Goal: Information Seeking & Learning: Learn about a topic

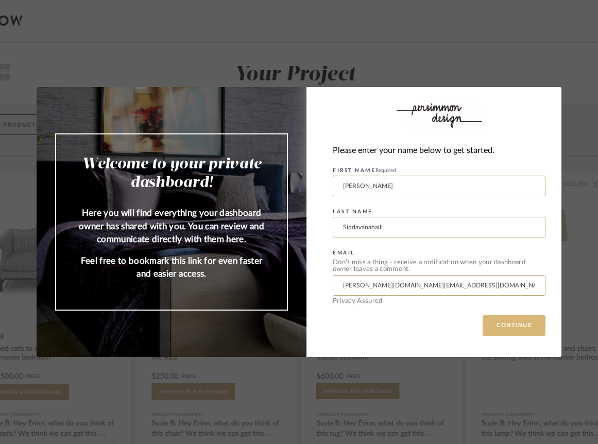
click at [504, 323] on button "CONTINUE" at bounding box center [513, 325] width 63 height 21
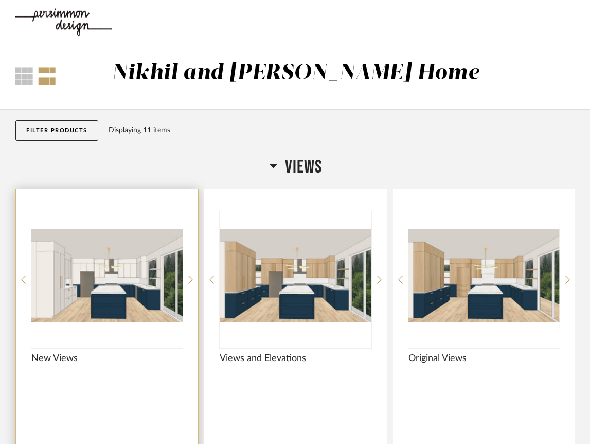
click at [133, 289] on img "0" at bounding box center [106, 275] width 151 height 129
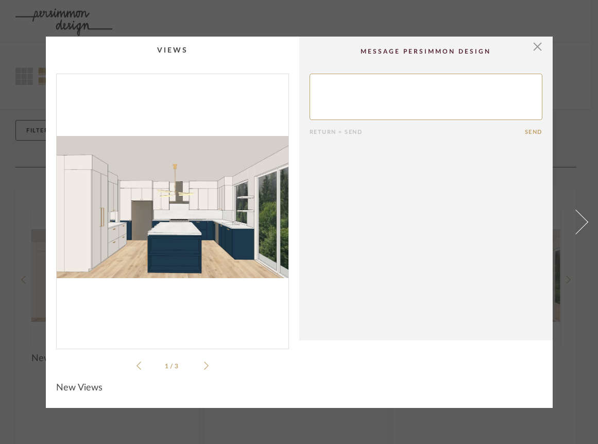
click at [204, 361] on icon at bounding box center [206, 365] width 5 height 9
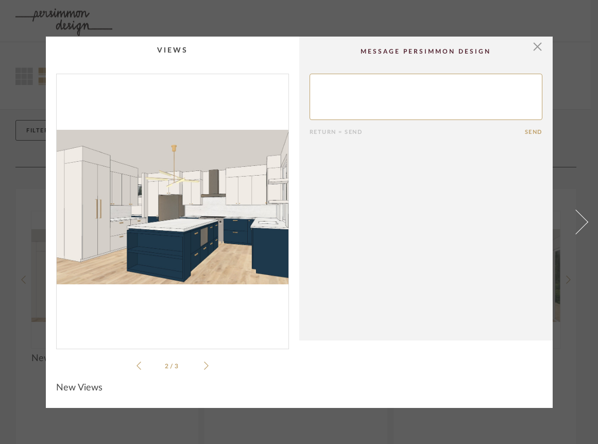
click at [204, 361] on icon at bounding box center [206, 365] width 5 height 9
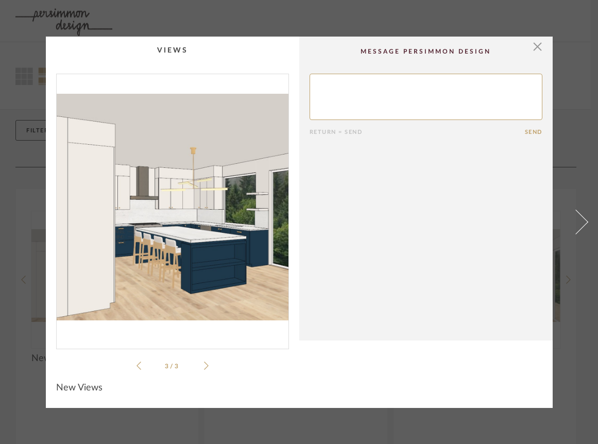
click at [204, 361] on icon at bounding box center [206, 365] width 5 height 9
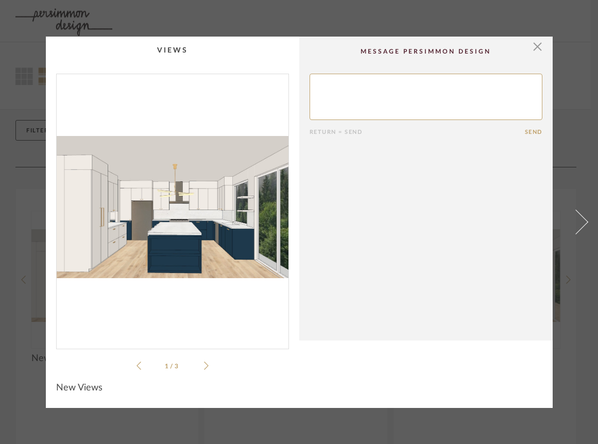
click at [204, 361] on icon at bounding box center [206, 365] width 5 height 9
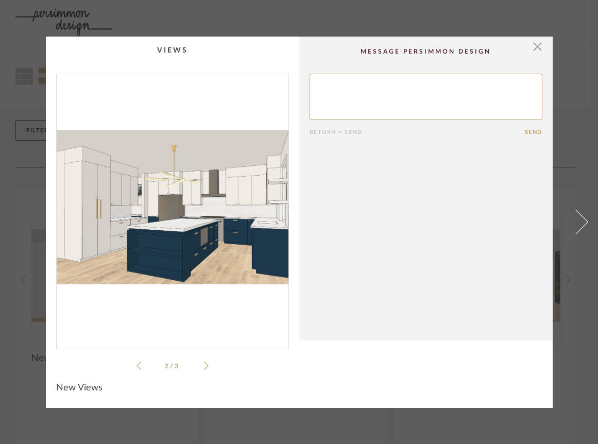
click at [204, 361] on icon at bounding box center [206, 365] width 5 height 9
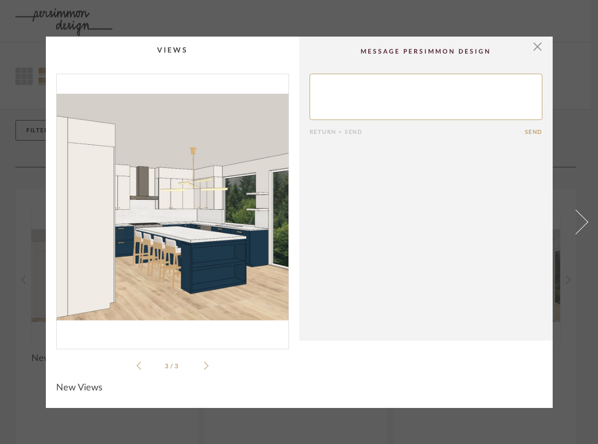
click at [204, 361] on icon at bounding box center [206, 365] width 5 height 9
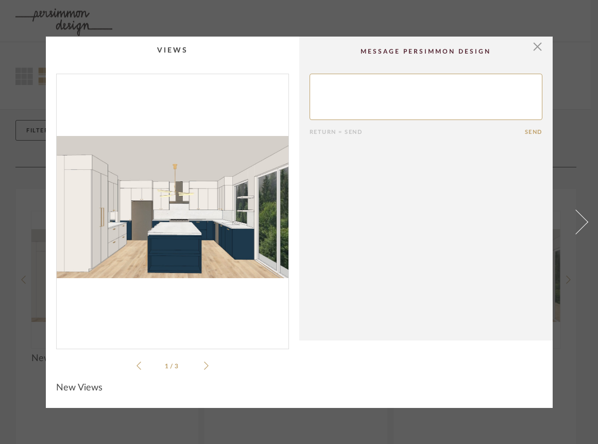
click at [204, 361] on icon at bounding box center [206, 365] width 5 height 9
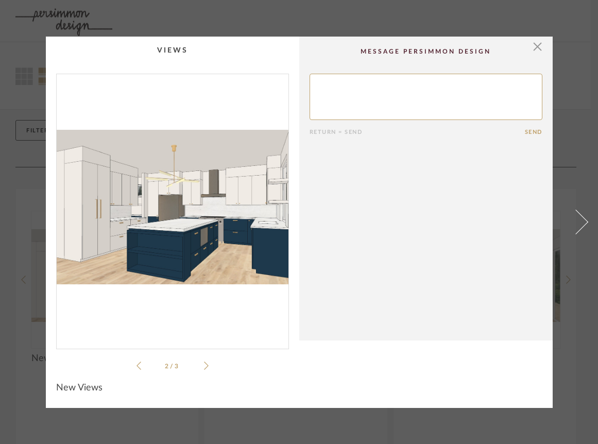
click at [204, 361] on icon at bounding box center [206, 365] width 5 height 9
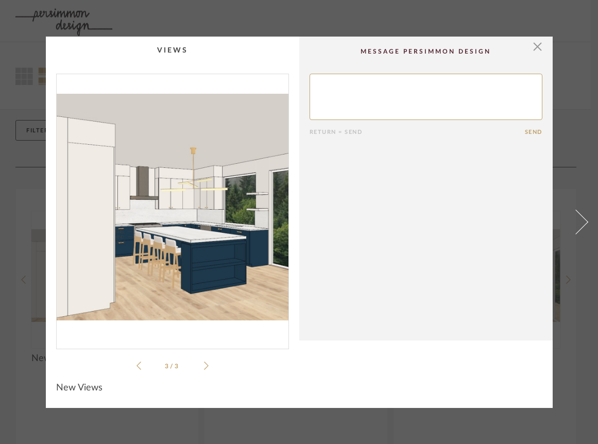
click at [204, 361] on icon at bounding box center [206, 365] width 5 height 9
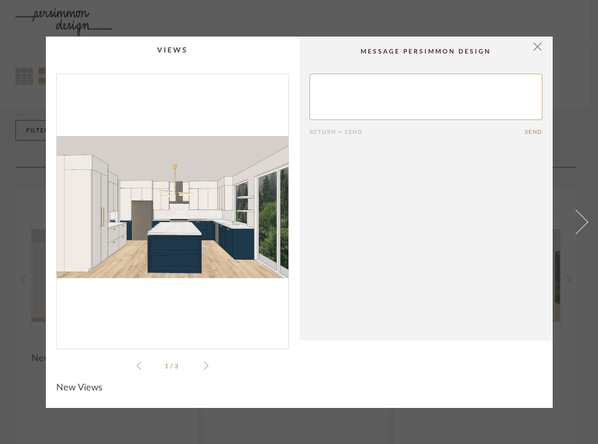
click at [204, 361] on icon at bounding box center [206, 365] width 5 height 9
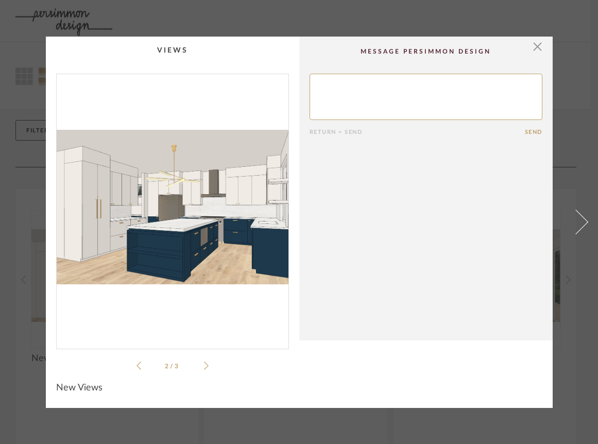
click at [204, 361] on icon at bounding box center [206, 365] width 5 height 9
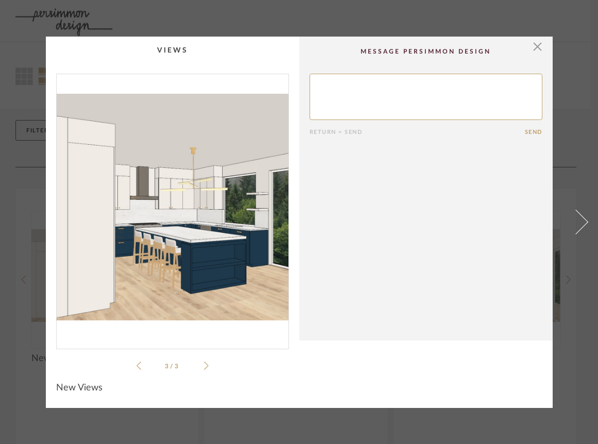
click at [204, 361] on icon at bounding box center [206, 365] width 5 height 9
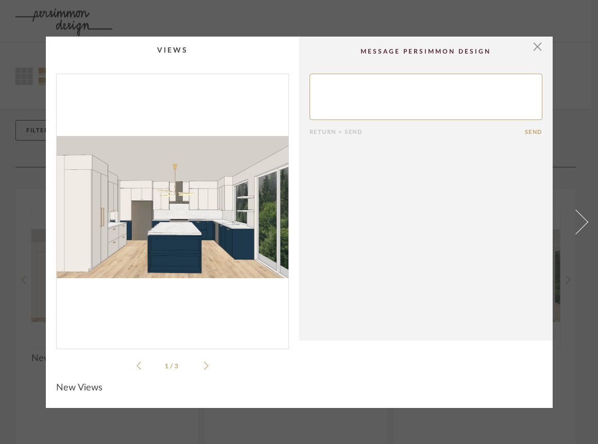
click at [204, 361] on icon at bounding box center [206, 365] width 5 height 9
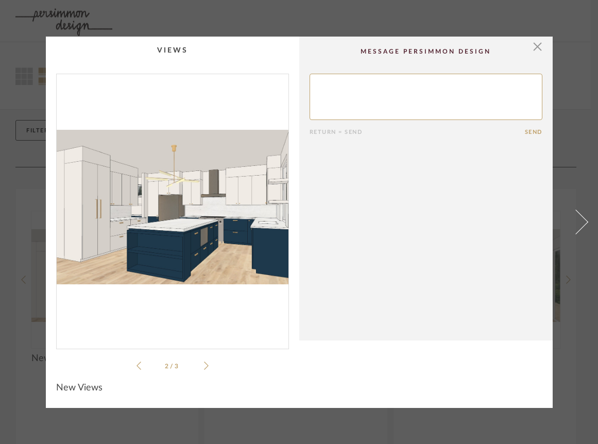
click at [204, 361] on icon at bounding box center [206, 365] width 5 height 9
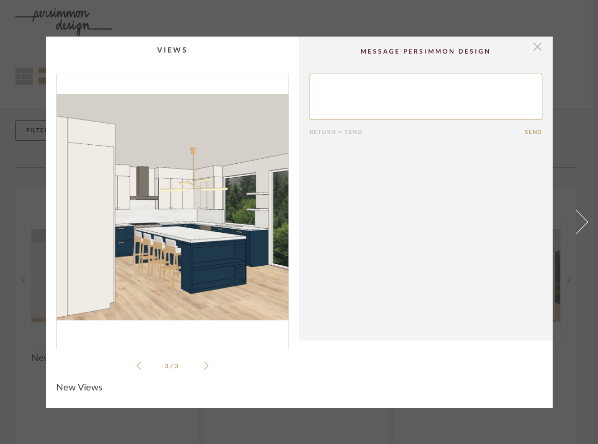
click at [536, 48] on span "button" at bounding box center [537, 47] width 21 height 21
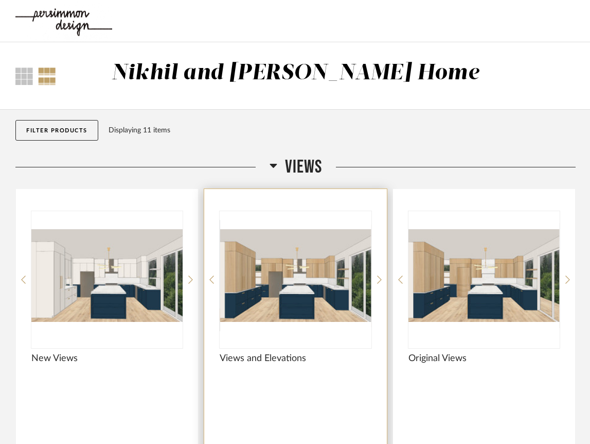
click at [297, 277] on img "0" at bounding box center [295, 275] width 151 height 129
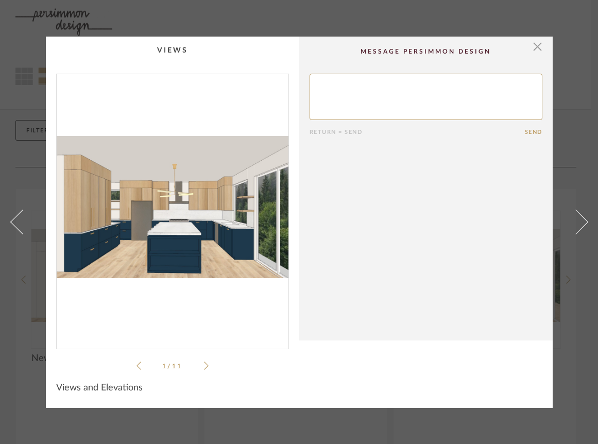
click at [193, 365] on li "1 / 11" at bounding box center [172, 365] width 63 height 12
click at [208, 360] on div "1 / 11" at bounding box center [172, 223] width 233 height 298
click at [538, 45] on span "button" at bounding box center [537, 47] width 21 height 21
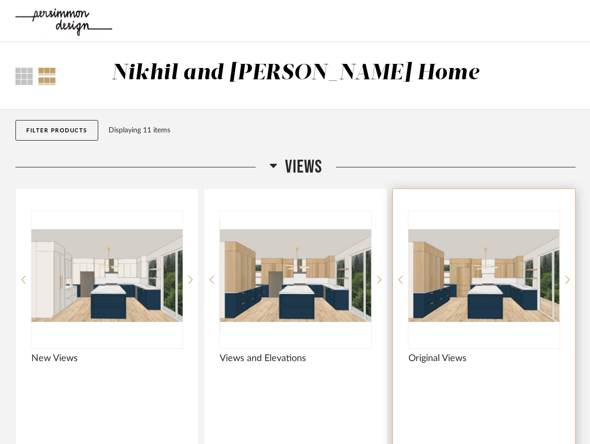
click at [495, 283] on img "0" at bounding box center [484, 275] width 151 height 129
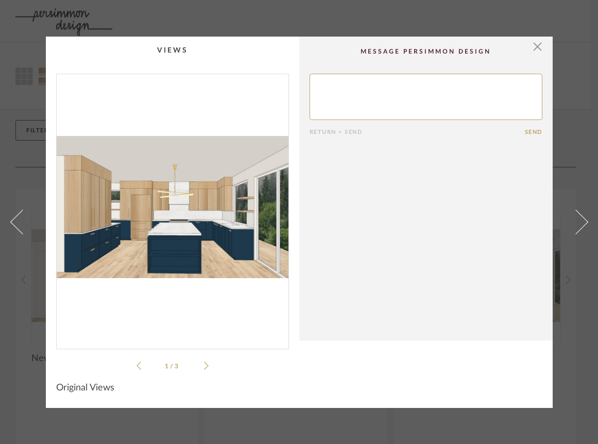
click at [204, 361] on icon at bounding box center [206, 365] width 5 height 9
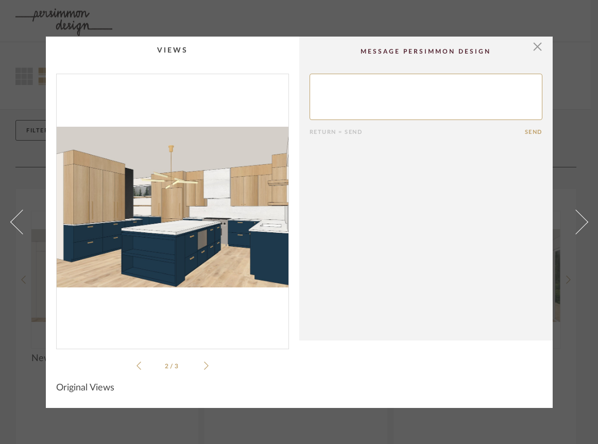
click at [204, 361] on icon at bounding box center [206, 365] width 5 height 9
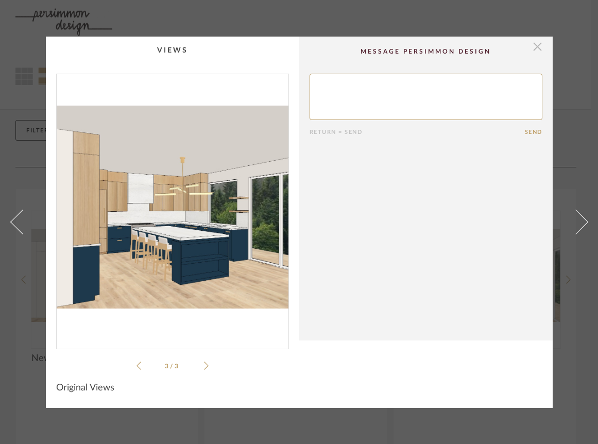
click at [536, 49] on span "button" at bounding box center [537, 47] width 21 height 21
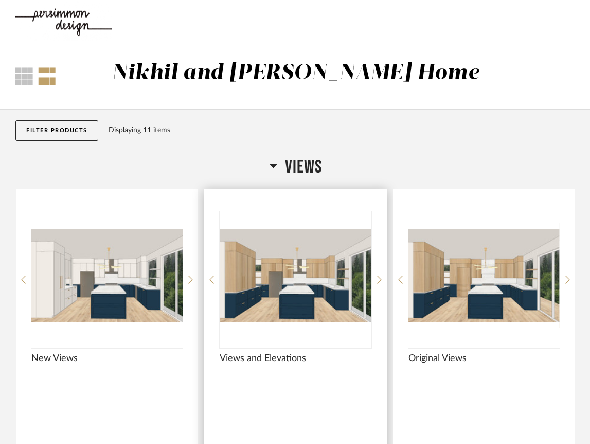
click at [308, 257] on img "0" at bounding box center [295, 275] width 151 height 129
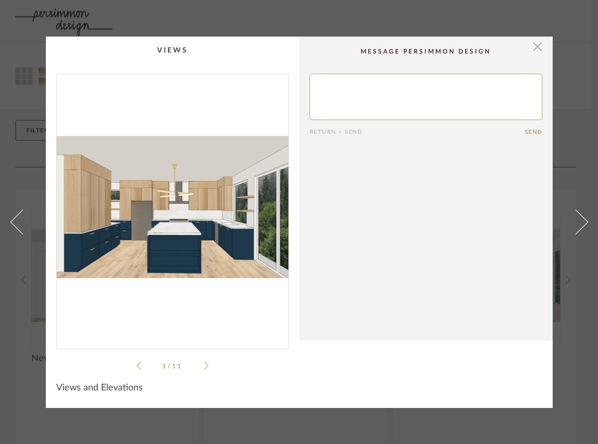
click at [538, 39] on span "button" at bounding box center [537, 47] width 21 height 21
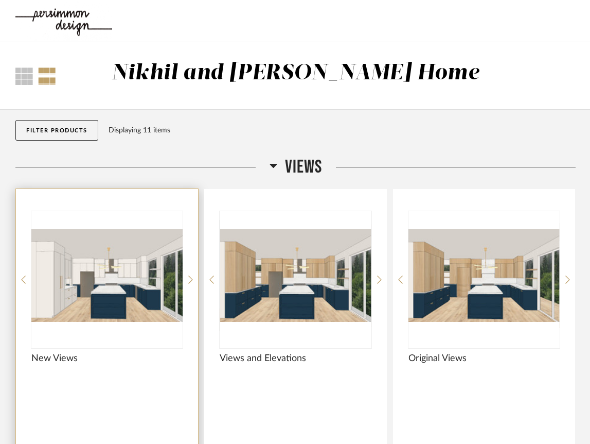
click at [118, 275] on img "0" at bounding box center [106, 275] width 151 height 129
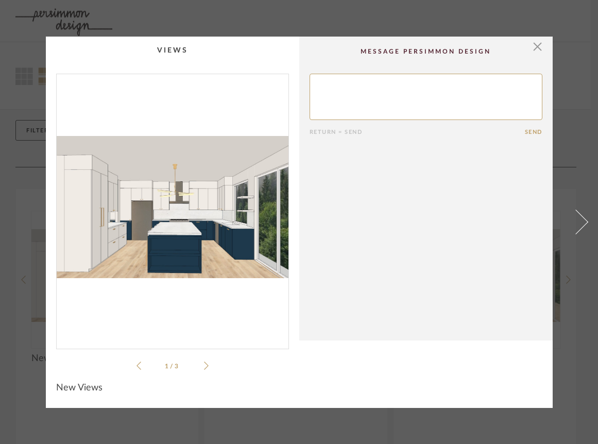
click at [204, 361] on icon at bounding box center [206, 365] width 5 height 9
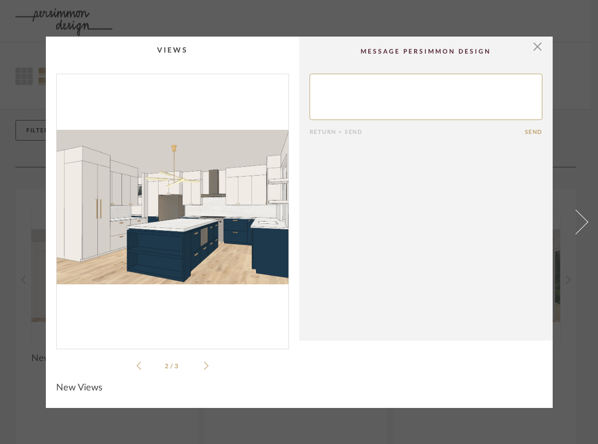
click at [204, 361] on icon at bounding box center [206, 365] width 5 height 9
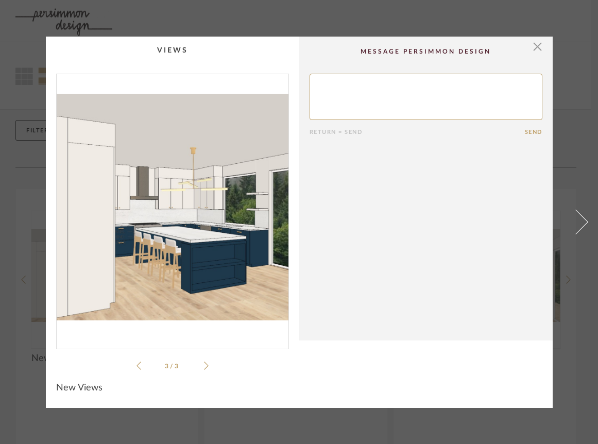
click at [204, 361] on icon at bounding box center [206, 365] width 5 height 9
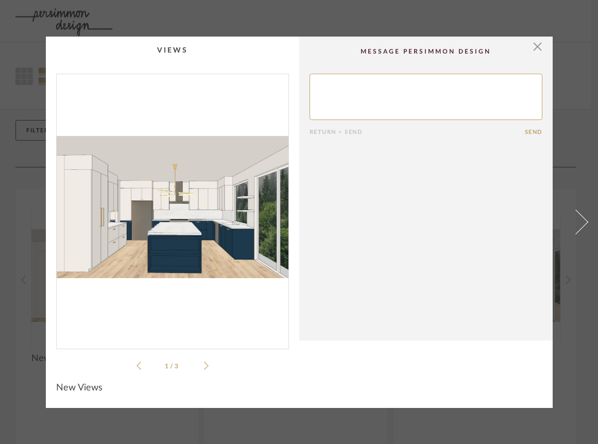
click at [204, 361] on icon at bounding box center [206, 365] width 5 height 9
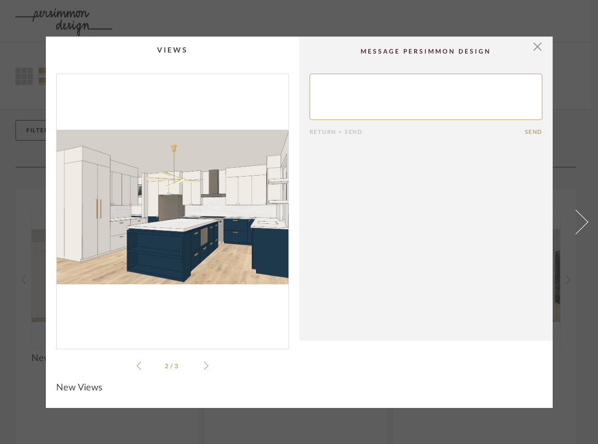
click at [204, 361] on icon at bounding box center [206, 365] width 5 height 9
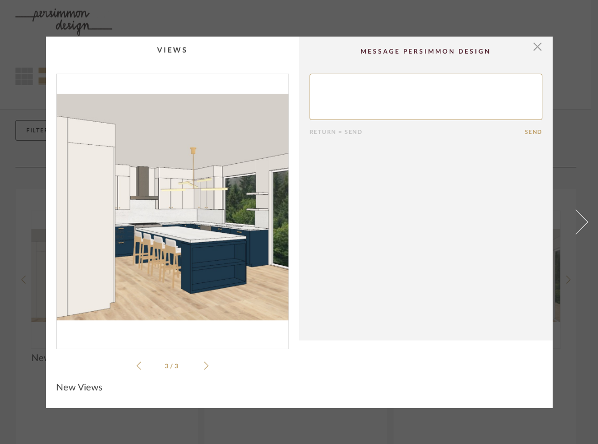
click at [204, 361] on icon at bounding box center [206, 365] width 5 height 9
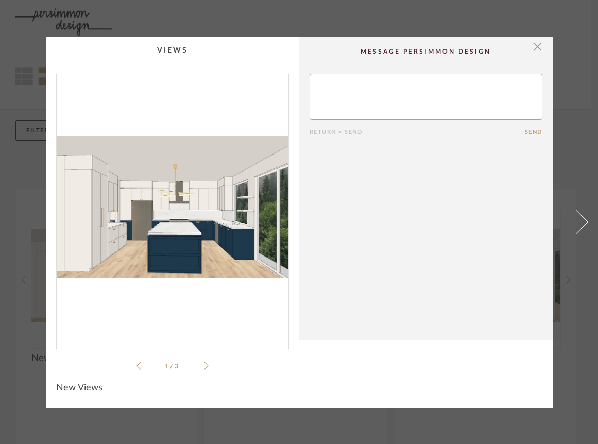
click at [204, 361] on icon at bounding box center [206, 365] width 5 height 9
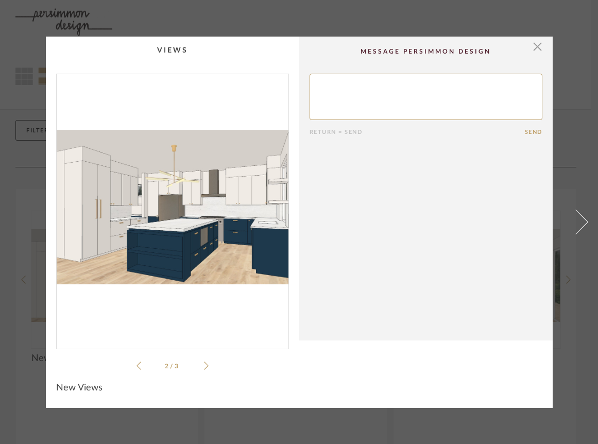
click at [204, 361] on icon at bounding box center [206, 365] width 5 height 9
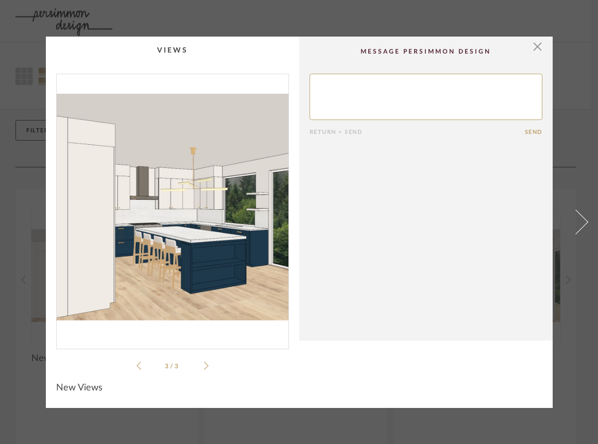
click at [204, 361] on icon at bounding box center [206, 365] width 5 height 9
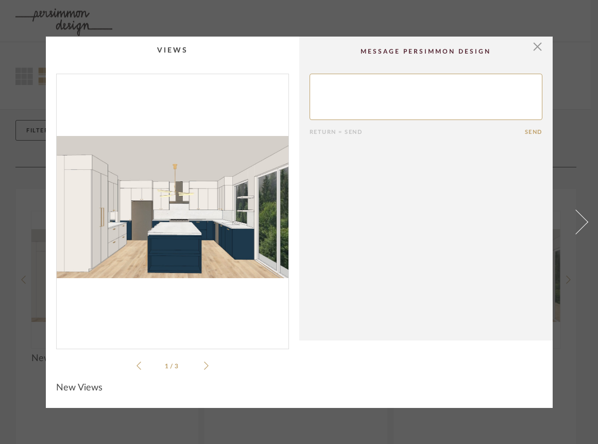
click at [204, 361] on icon at bounding box center [206, 365] width 5 height 9
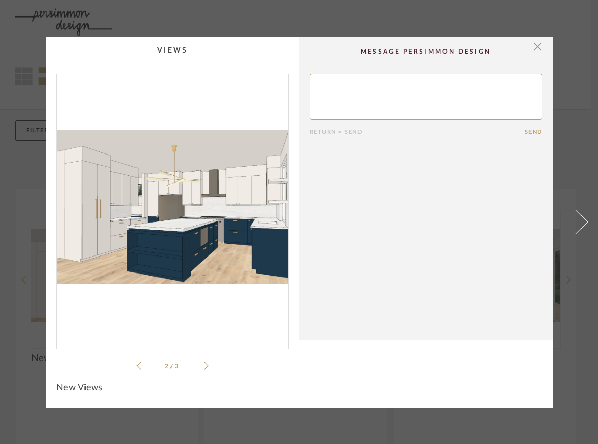
click at [204, 361] on icon at bounding box center [206, 365] width 5 height 9
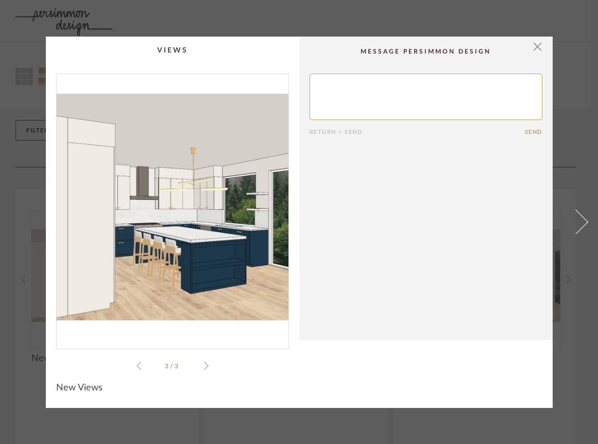
click at [204, 361] on icon at bounding box center [206, 365] width 5 height 9
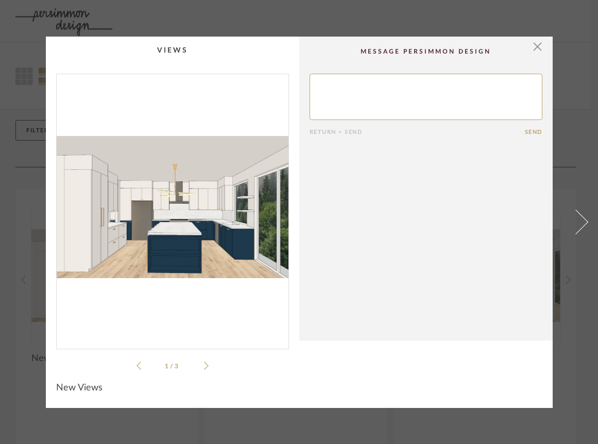
click at [204, 361] on icon at bounding box center [206, 365] width 5 height 9
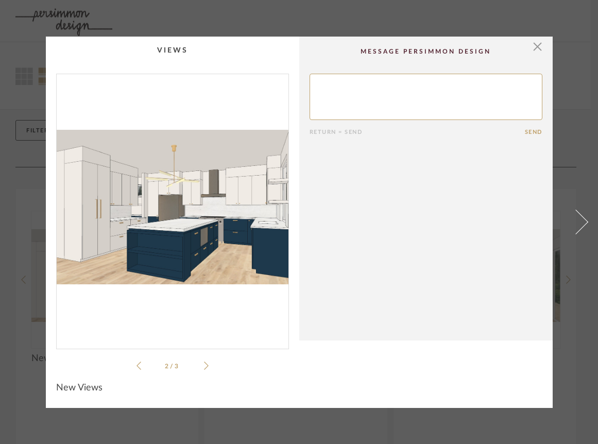
click at [204, 361] on icon at bounding box center [206, 365] width 5 height 9
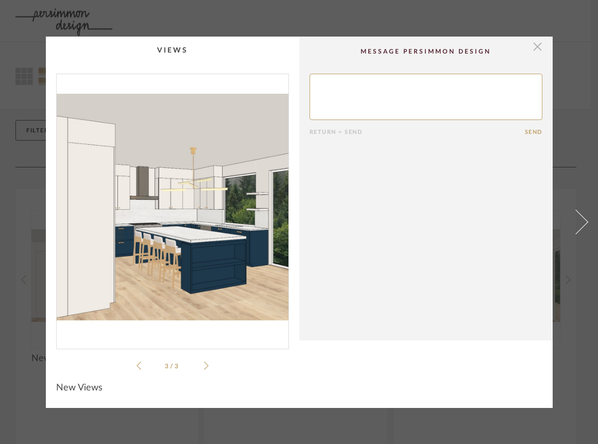
click at [534, 50] on span "button" at bounding box center [537, 47] width 21 height 21
